Goal: Check status: Check status

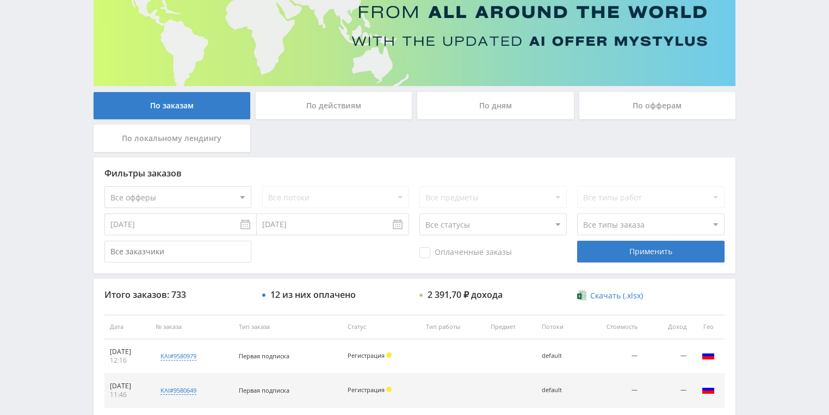
click at [334, 109] on div "По действиям" at bounding box center [334, 105] width 157 height 27
click at [0, 0] on input "По действиям" at bounding box center [0, 0] width 0 height 0
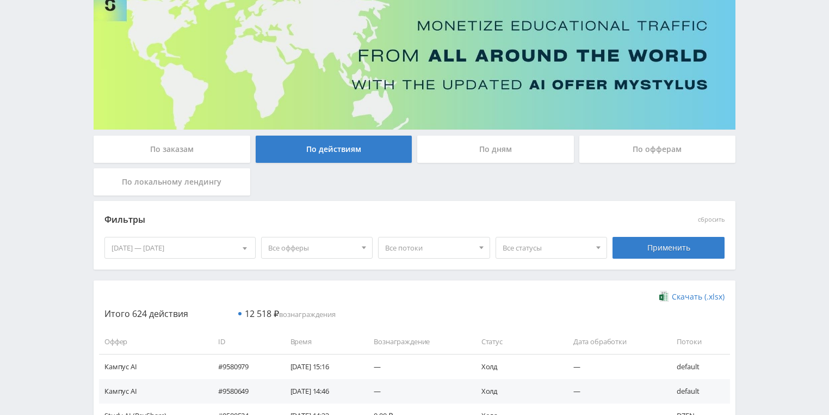
click at [454, 152] on div "По дням" at bounding box center [495, 149] width 157 height 27
click at [0, 0] on input "По дням" at bounding box center [0, 0] width 0 height 0
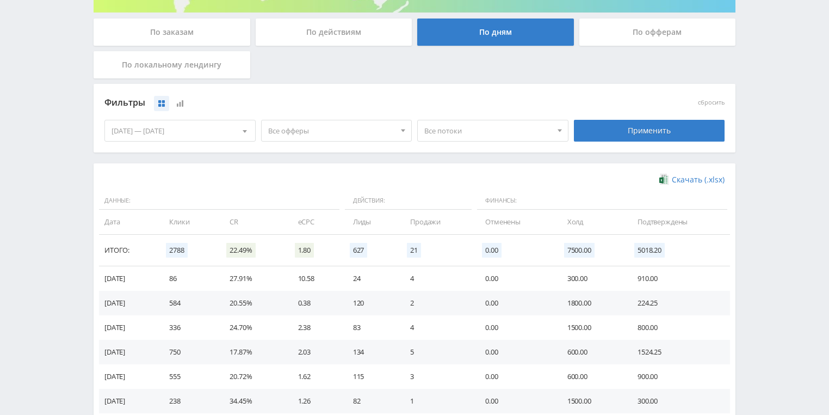
scroll to position [218, 0]
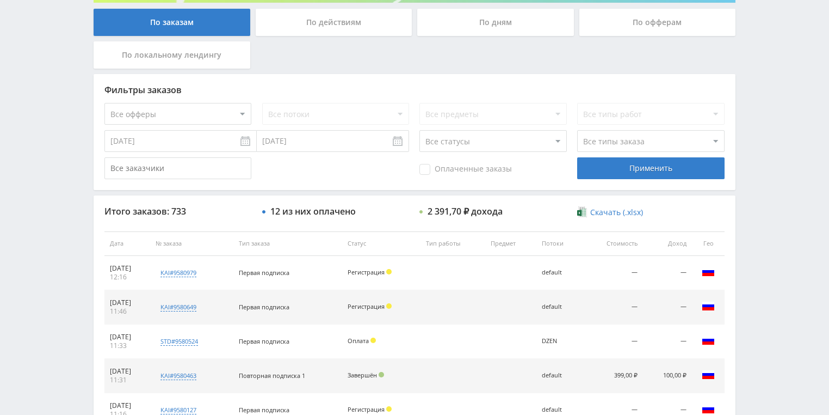
scroll to position [218, 0]
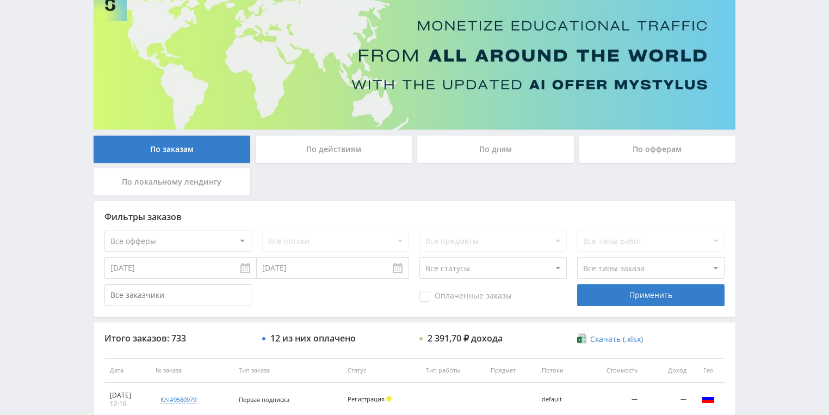
click at [290, 151] on div "По действиям" at bounding box center [334, 149] width 157 height 27
click at [0, 0] on input "По действиям" at bounding box center [0, 0] width 0 height 0
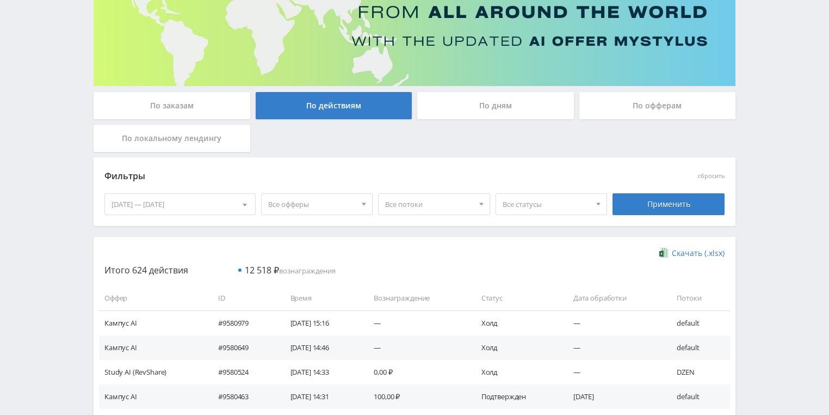
click at [489, 113] on div "По дням" at bounding box center [495, 105] width 157 height 27
click at [0, 0] on input "По дням" at bounding box center [0, 0] width 0 height 0
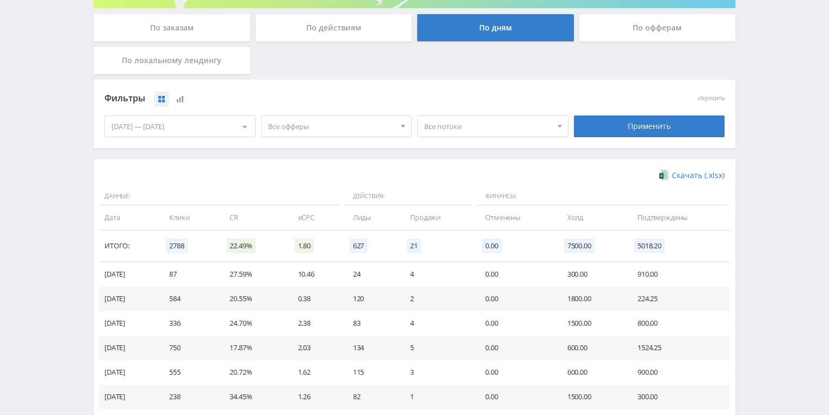
scroll to position [297, 0]
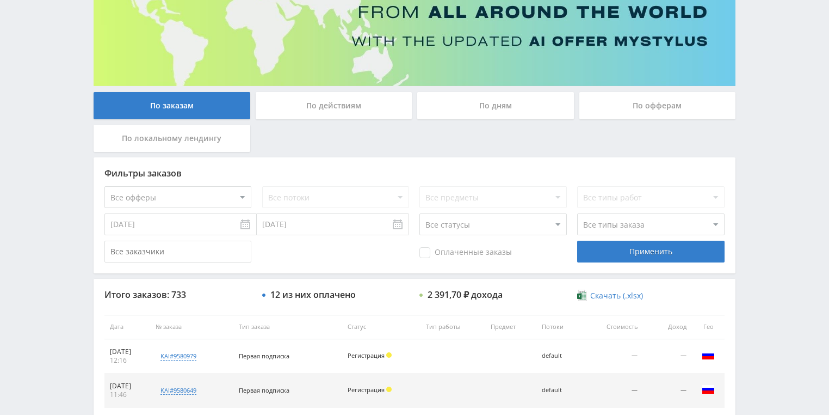
click at [331, 113] on div "По действиям" at bounding box center [334, 105] width 157 height 27
click at [0, 0] on input "По действиям" at bounding box center [0, 0] width 0 height 0
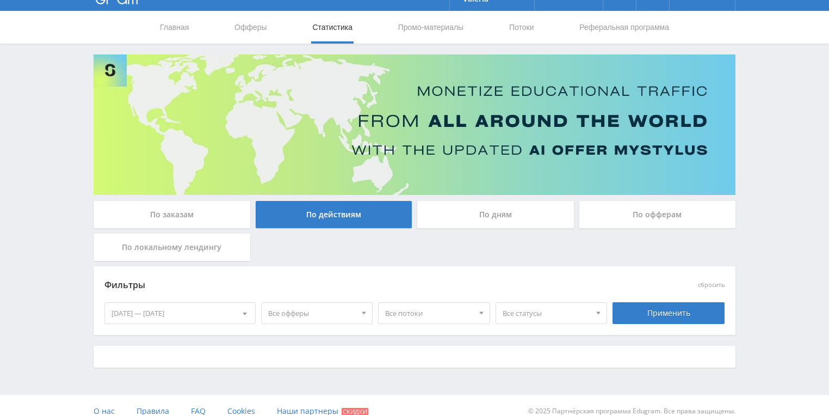
scroll to position [34, 0]
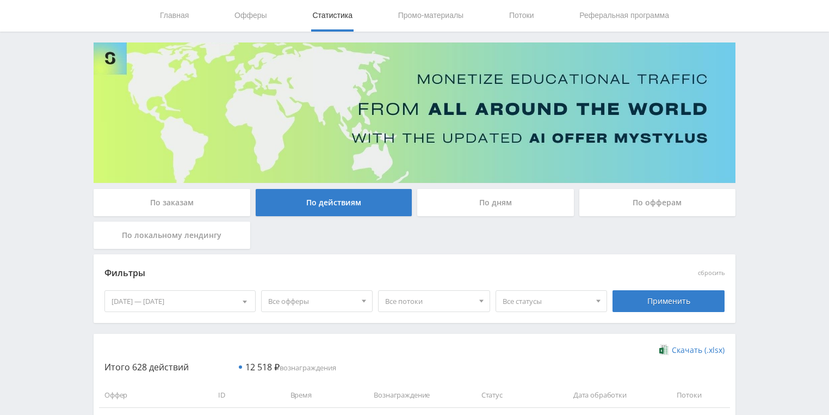
click at [451, 202] on div "По дням" at bounding box center [495, 202] width 157 height 27
click at [0, 0] on input "По дням" at bounding box center [0, 0] width 0 height 0
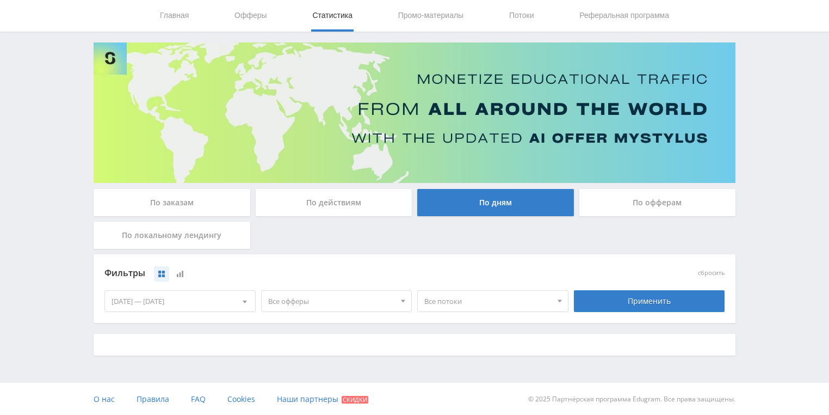
click at [372, 210] on div "По действиям" at bounding box center [334, 202] width 157 height 27
click at [0, 0] on input "По действиям" at bounding box center [0, 0] width 0 height 0
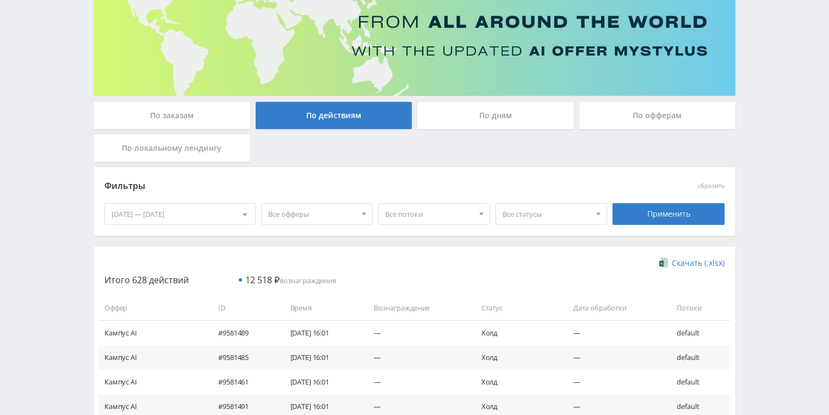
click at [504, 125] on div "По дням" at bounding box center [495, 115] width 157 height 27
click at [0, 0] on input "По дням" at bounding box center [0, 0] width 0 height 0
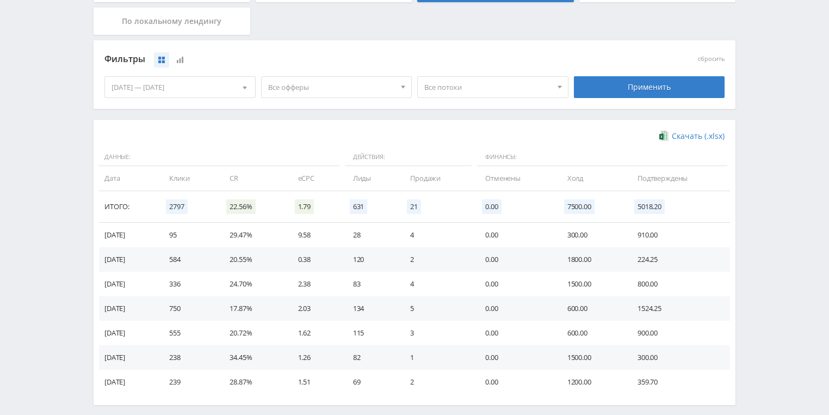
scroll to position [251, 0]
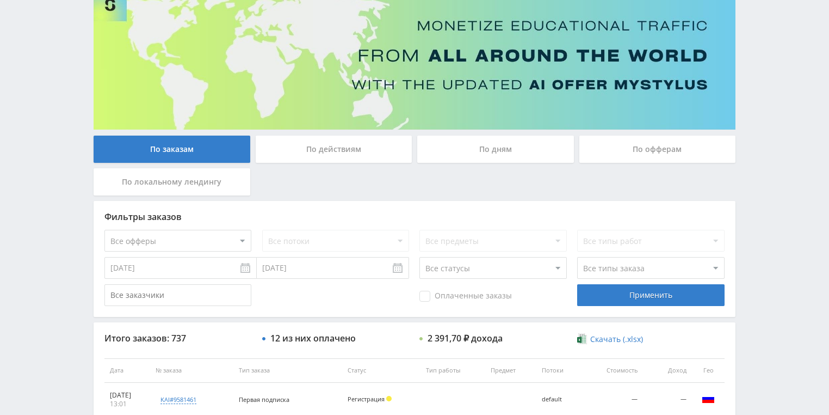
click at [316, 141] on div "По действиям" at bounding box center [334, 149] width 157 height 27
click at [0, 0] on input "По действиям" at bounding box center [0, 0] width 0 height 0
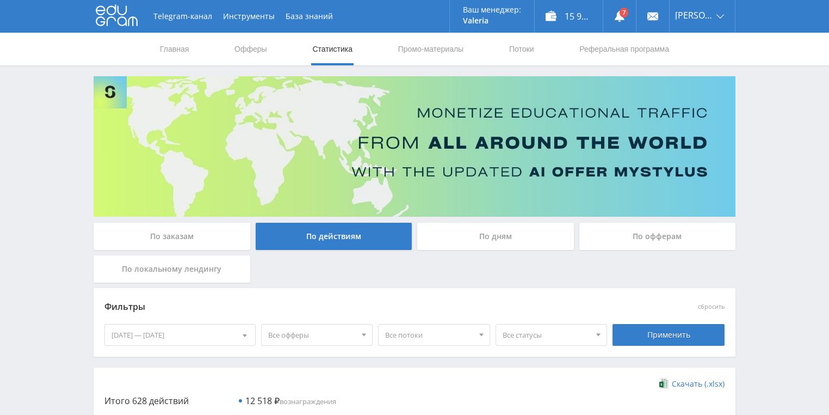
click at [477, 236] on div "По дням" at bounding box center [495, 236] width 157 height 27
click at [0, 0] on input "По дням" at bounding box center [0, 0] width 0 height 0
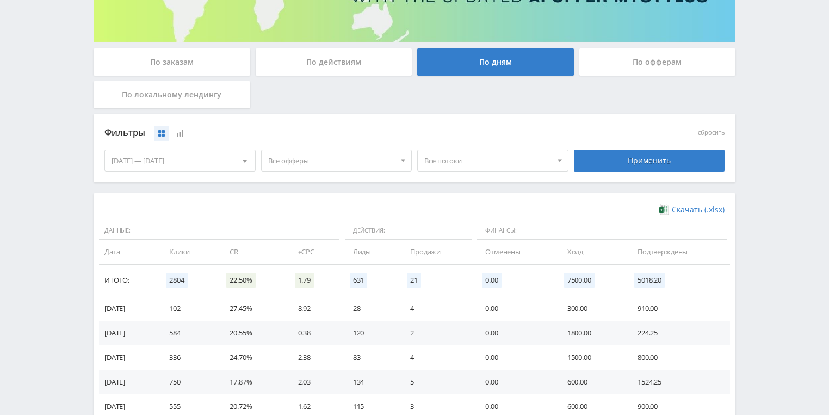
scroll to position [297, 0]
